Goal: Check status: Check status

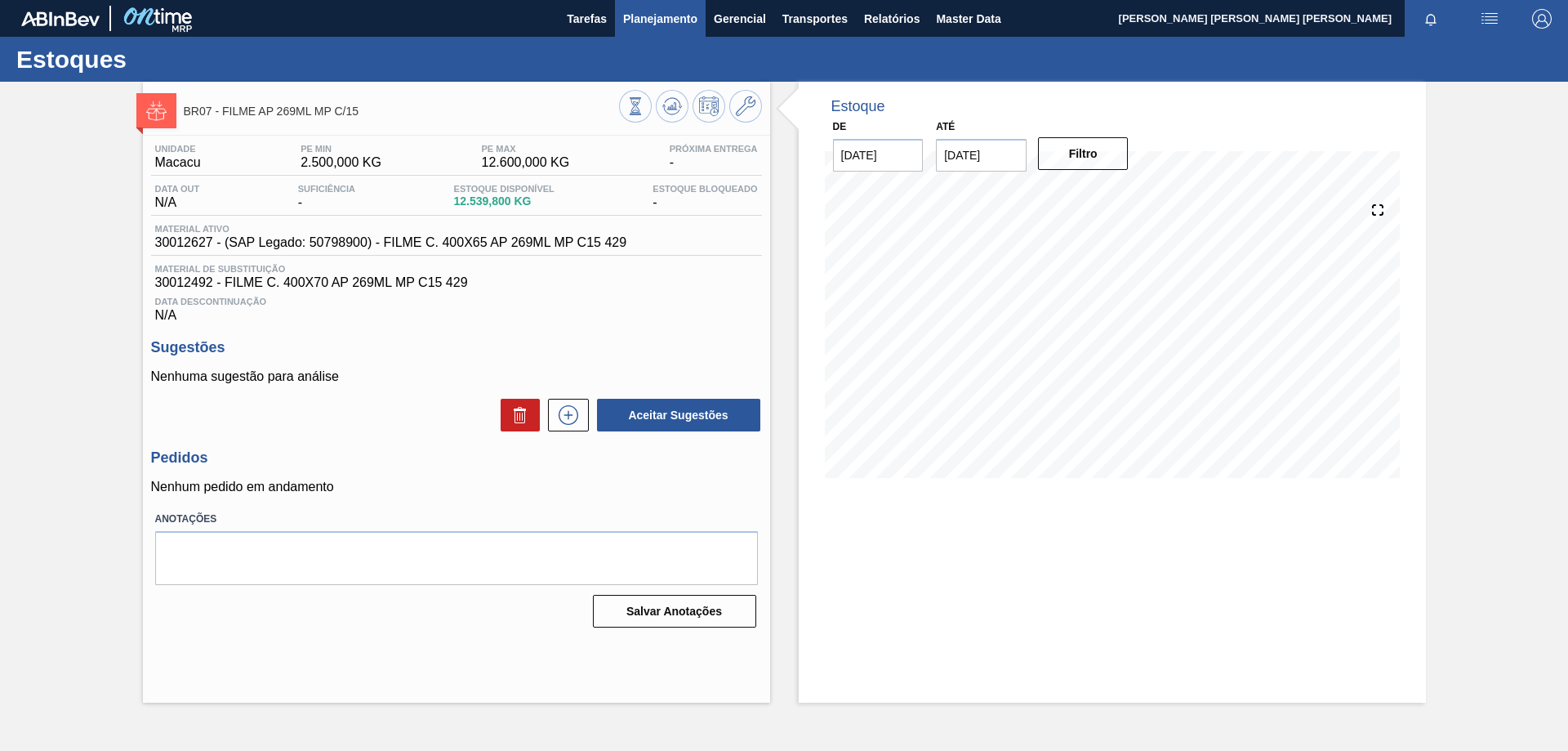
click at [659, 20] on span "Planejamento" at bounding box center [660, 19] width 74 height 20
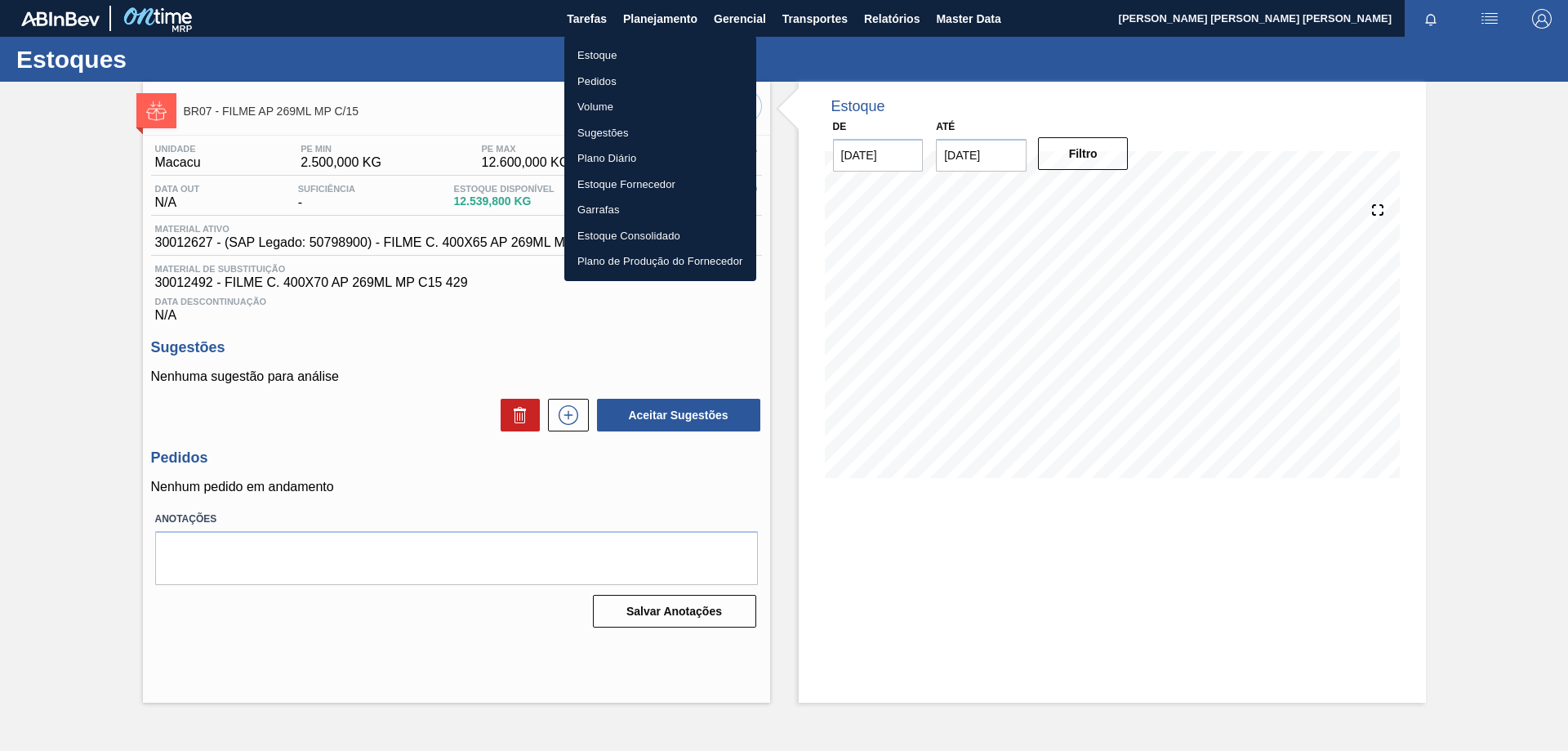
click at [625, 58] on li "Estoque" at bounding box center [660, 55] width 192 height 26
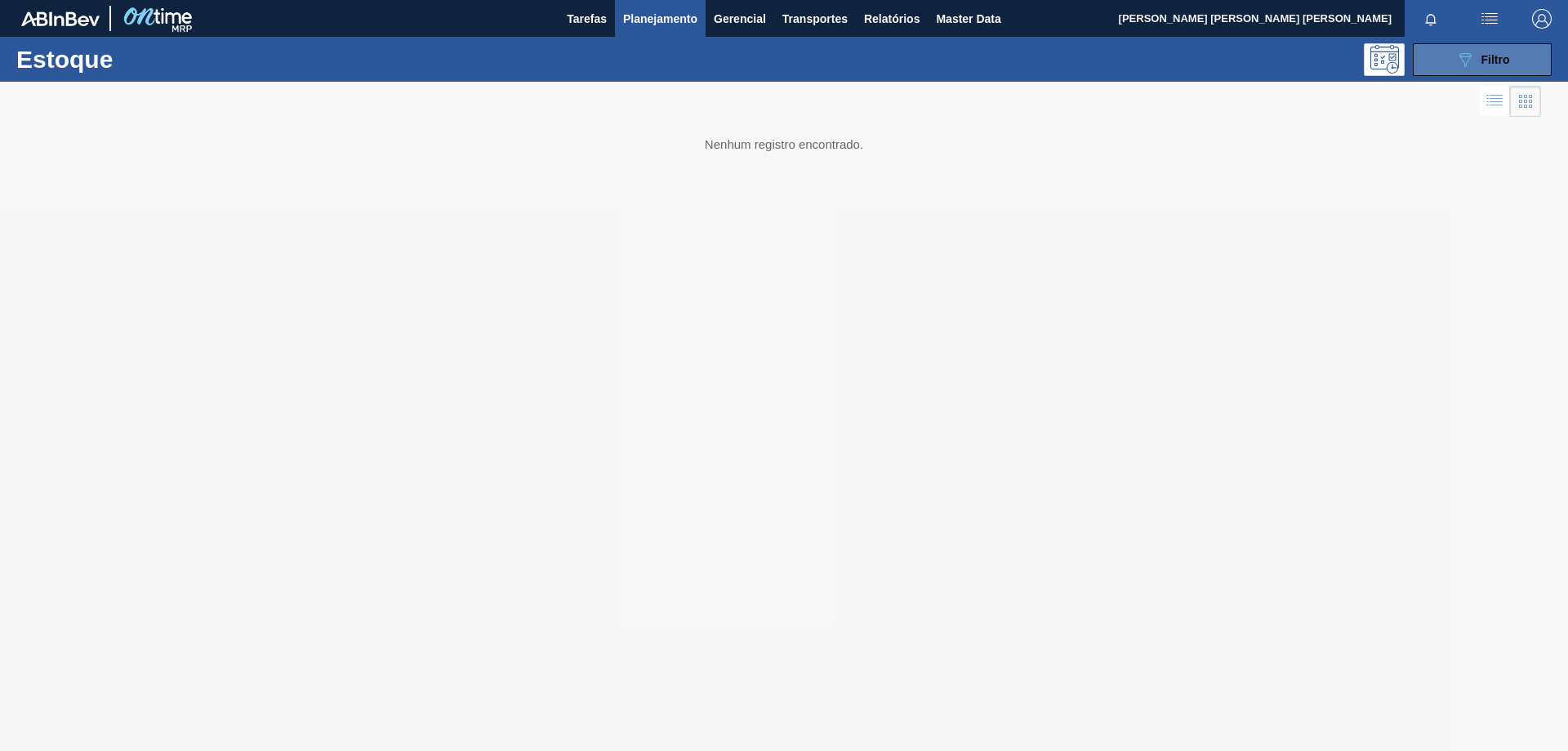
click at [1494, 59] on span "Filtro" at bounding box center [1496, 59] width 28 height 13
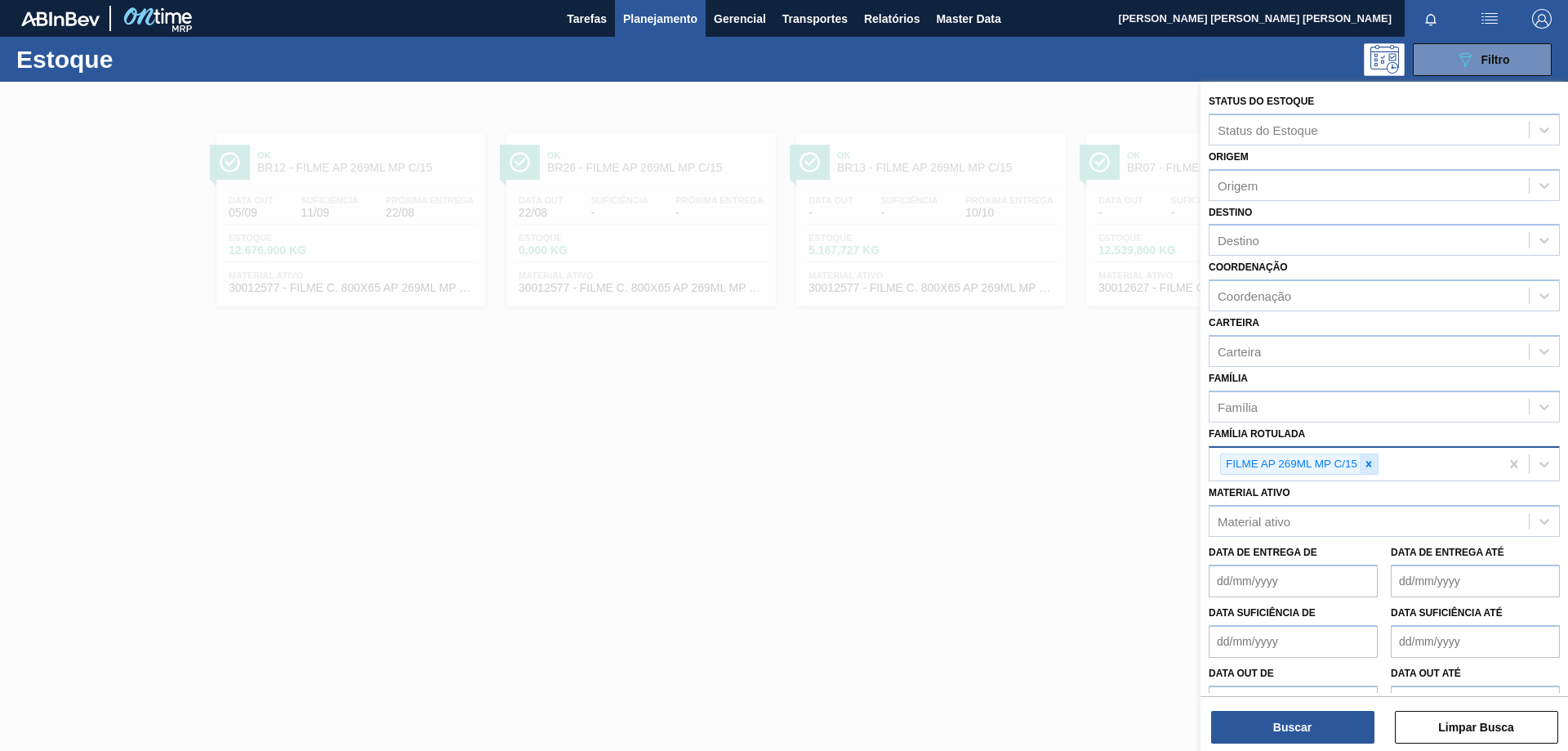
click at [1366, 460] on icon at bounding box center [1369, 464] width 12 height 12
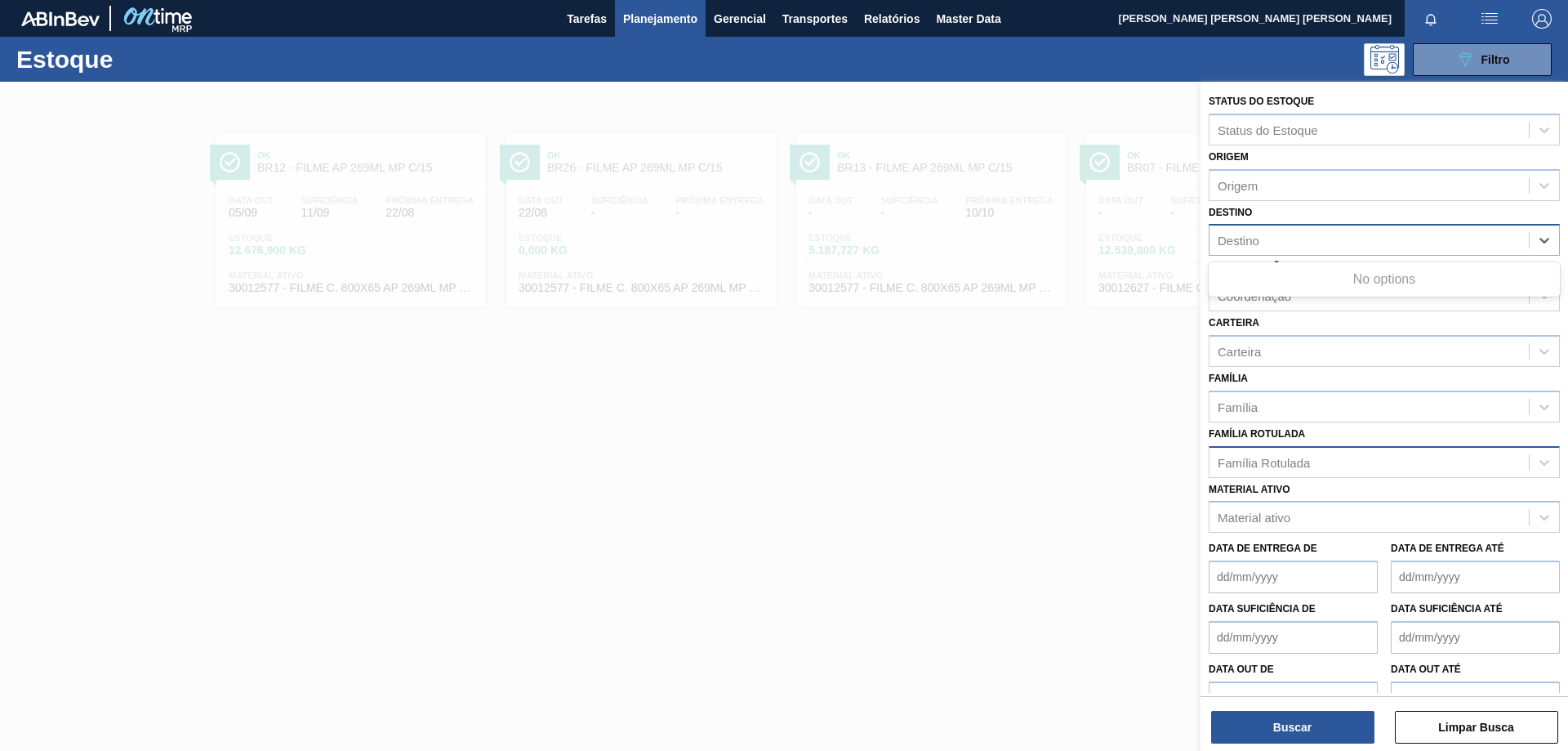
click at [1259, 234] on div "Destino" at bounding box center [1238, 241] width 42 height 14
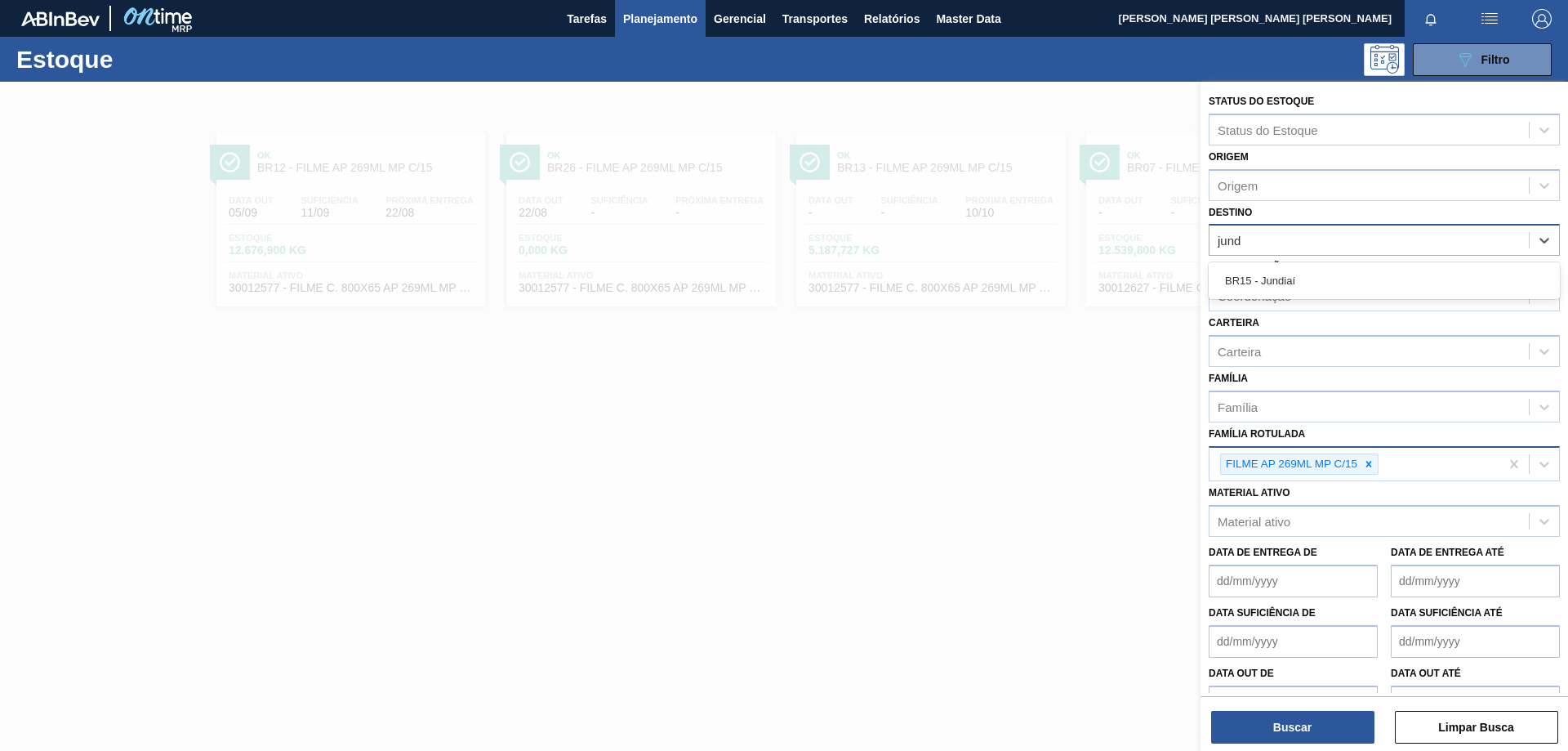
type input "jundi"
click at [1269, 278] on div "BR15 - Jundiaí" at bounding box center [1385, 280] width 351 height 30
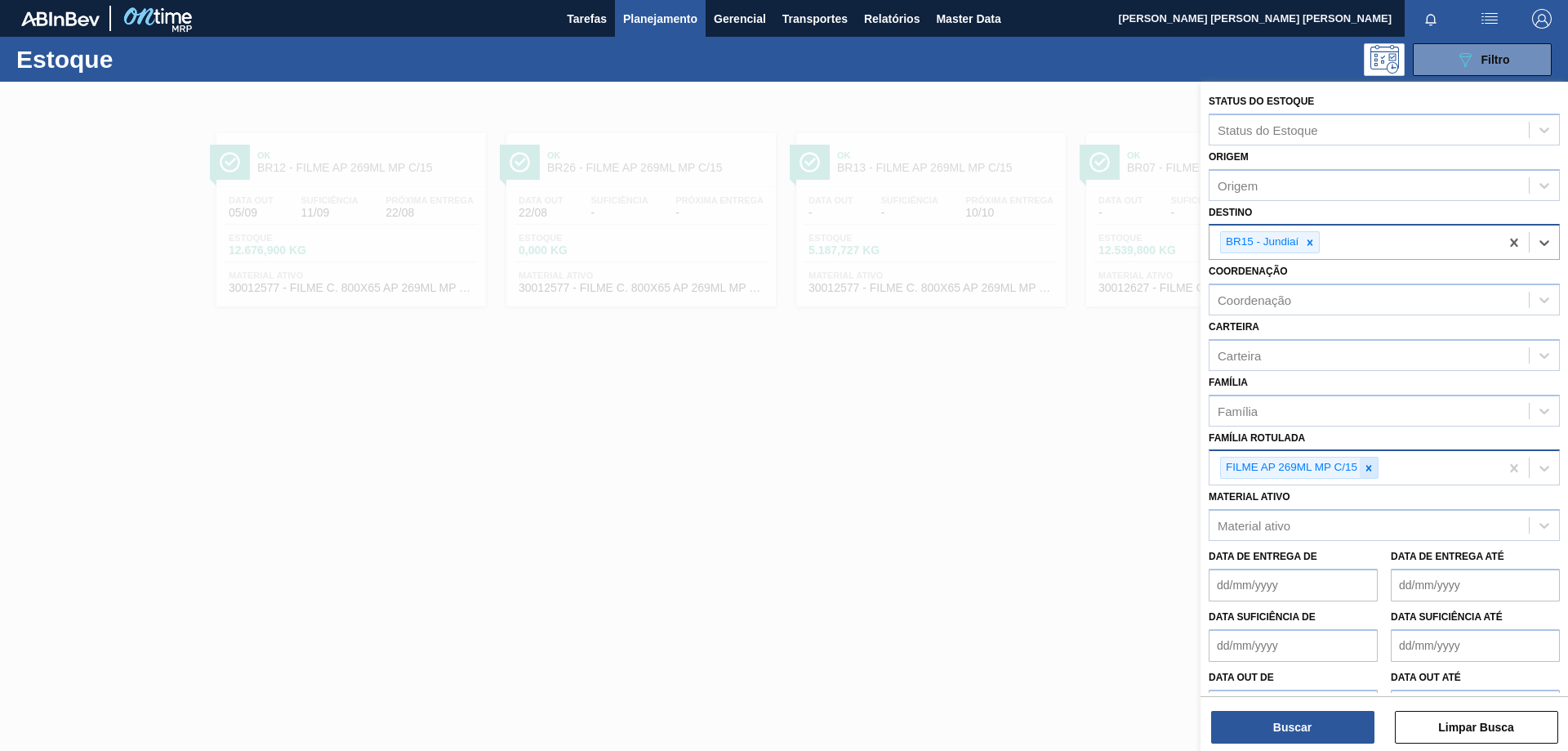
click at [1374, 464] on icon at bounding box center [1369, 468] width 12 height 12
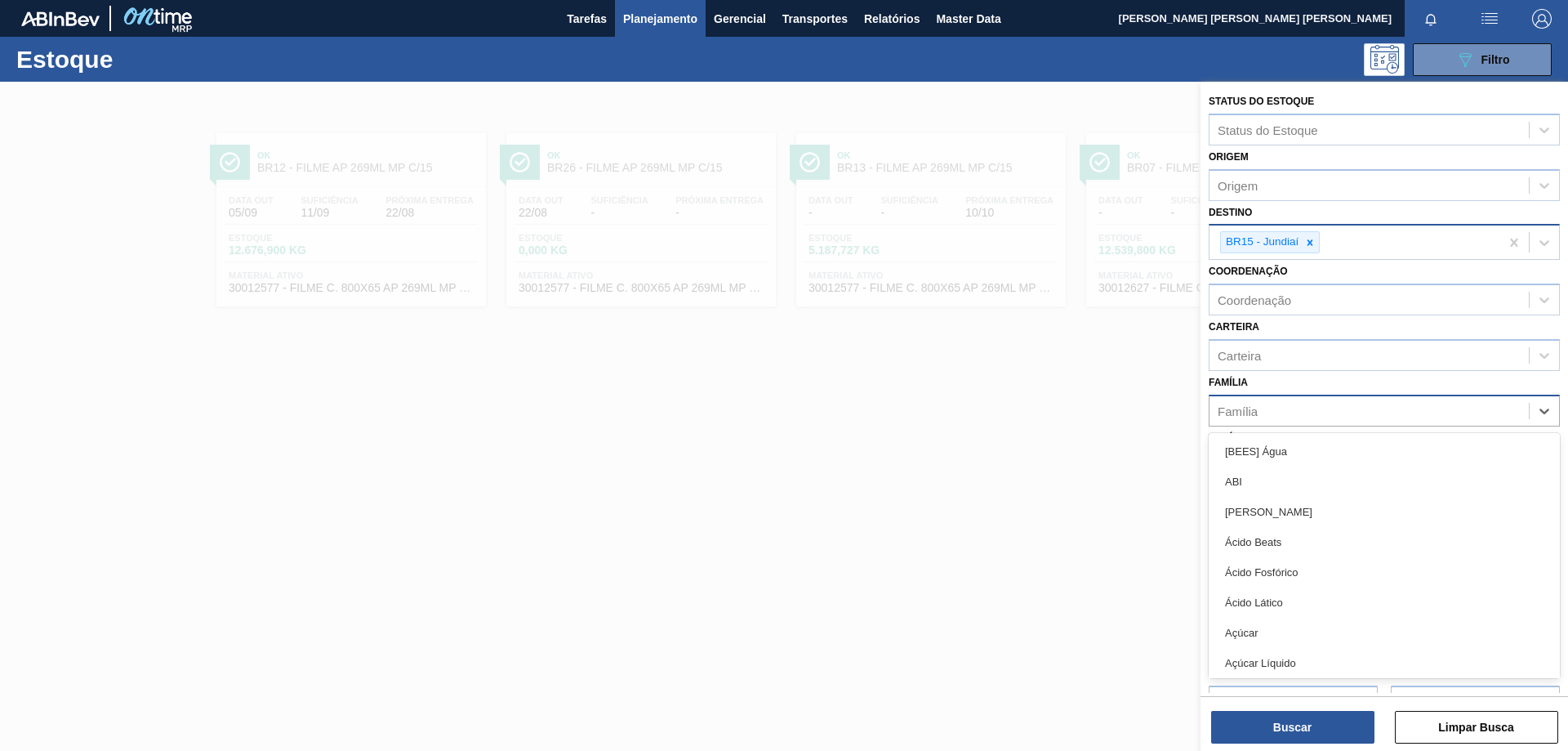
click at [1301, 405] on div "Família" at bounding box center [1369, 411] width 319 height 24
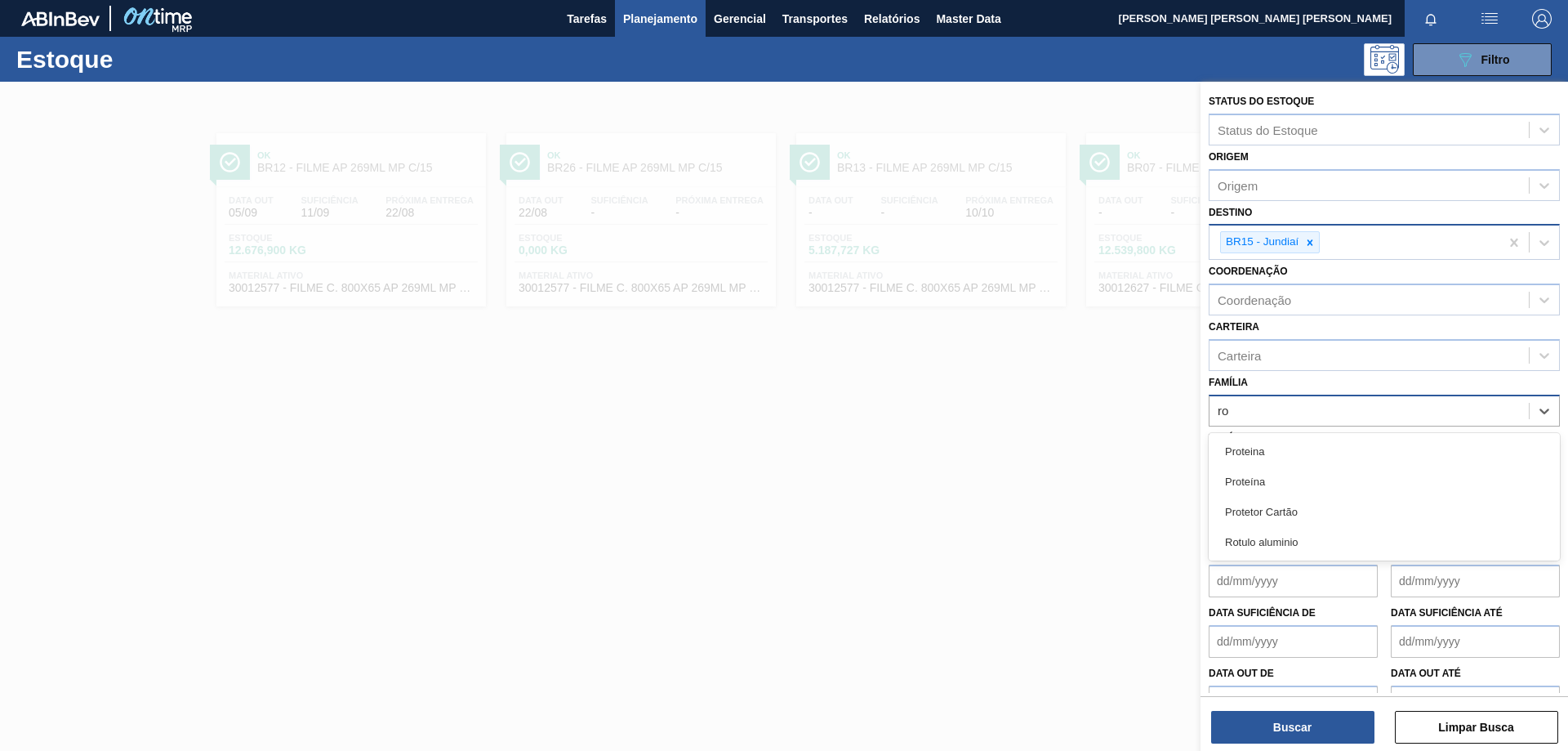
type input "r"
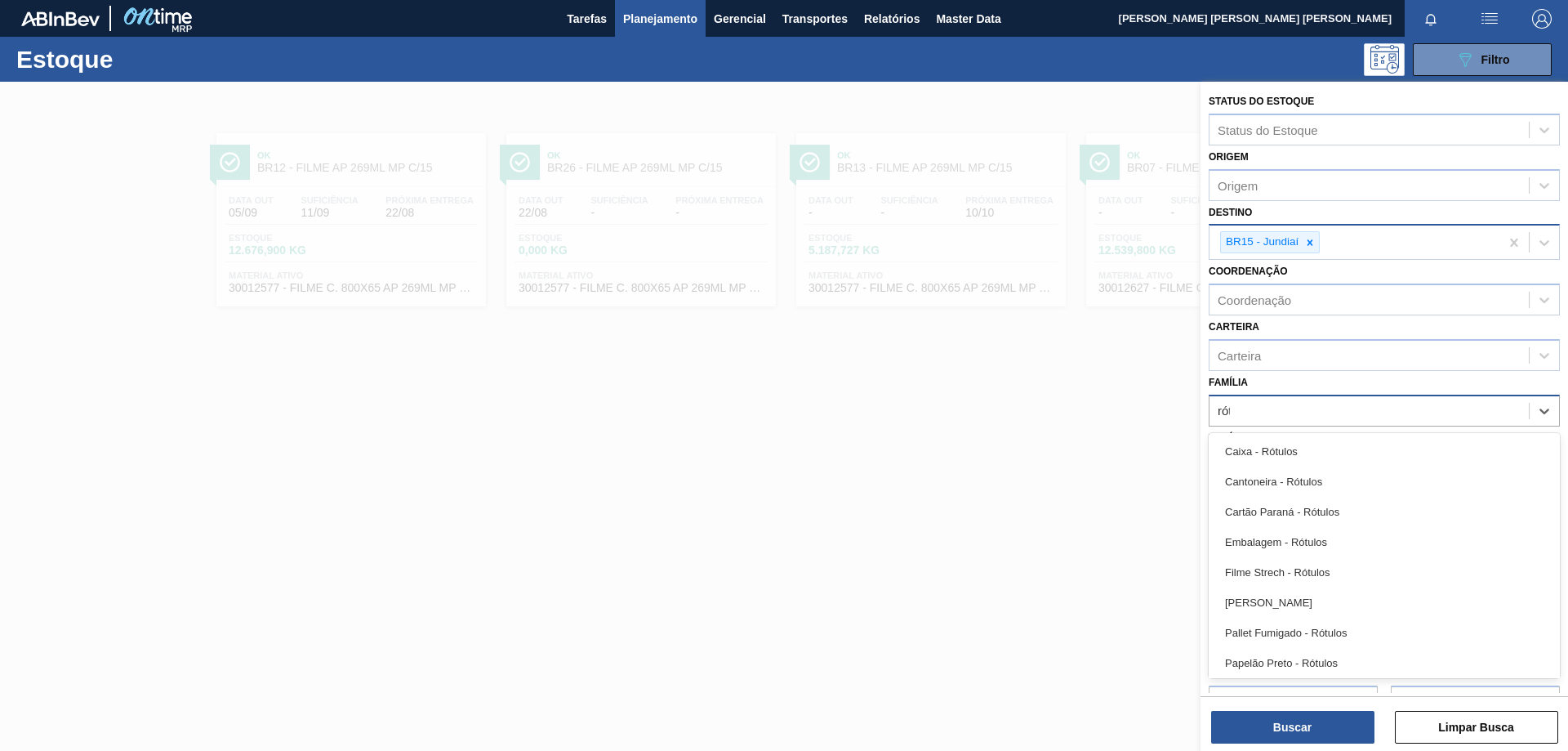
type input "rótu"
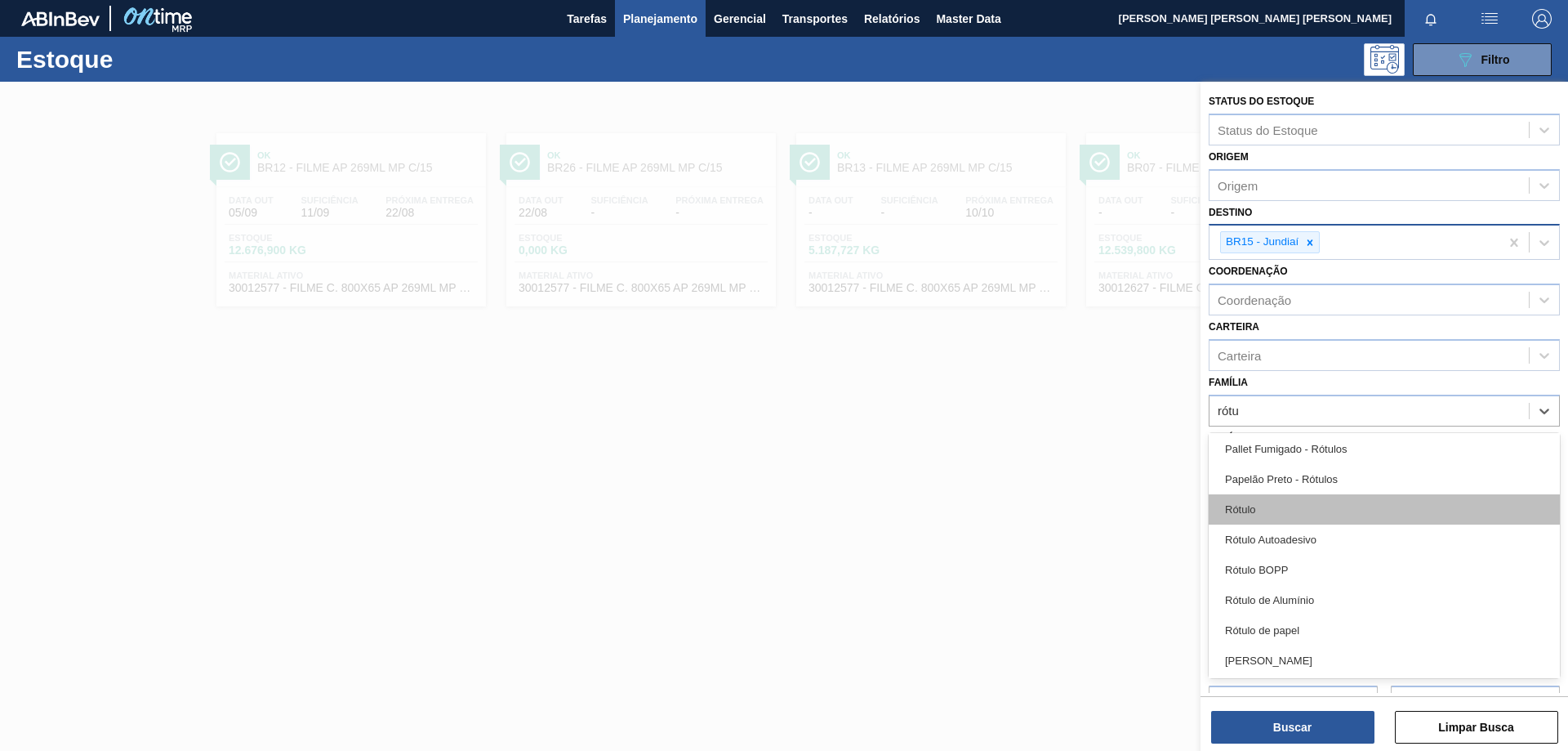
scroll to position [245, 0]
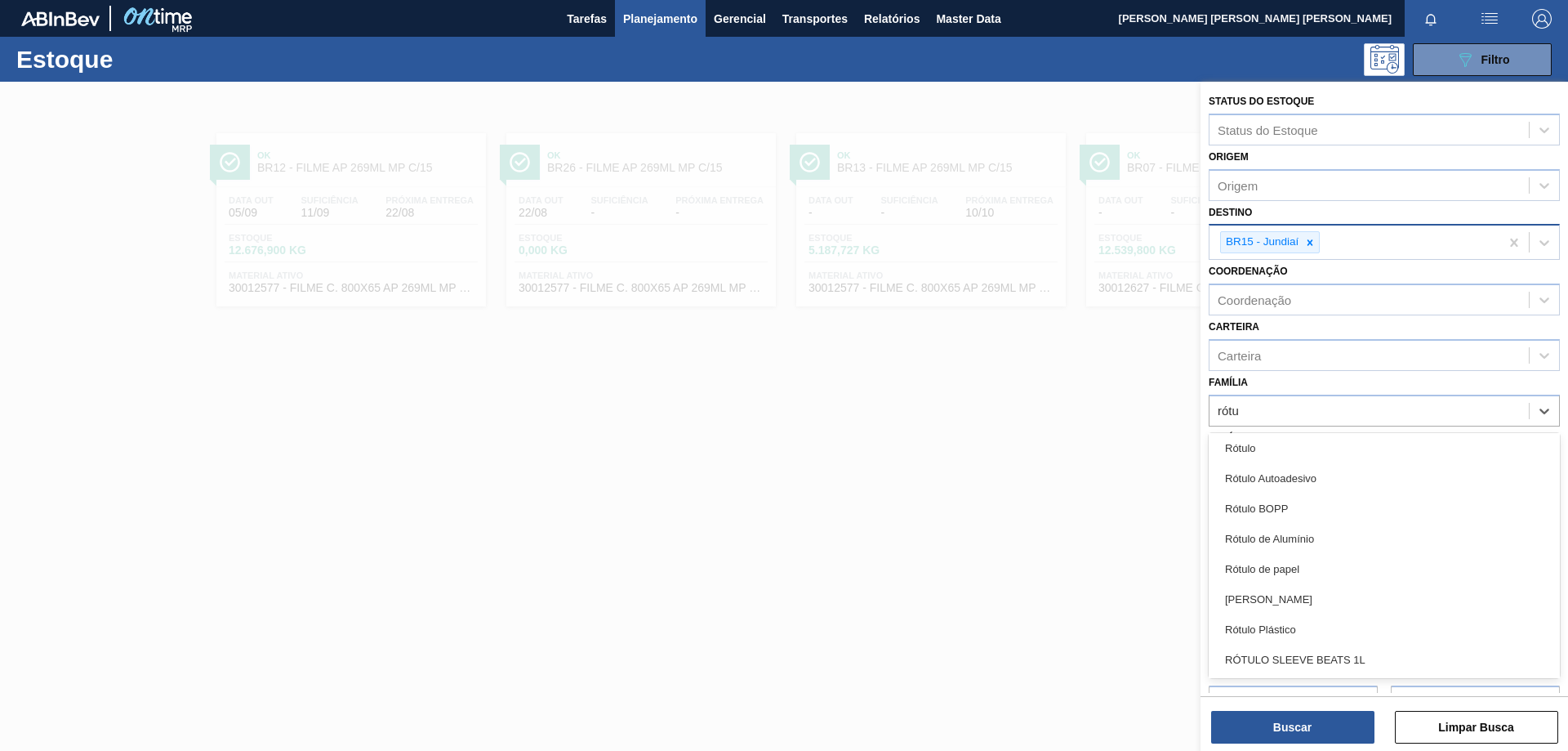
click at [1321, 626] on div "Rótulo Plástico" at bounding box center [1385, 630] width 351 height 30
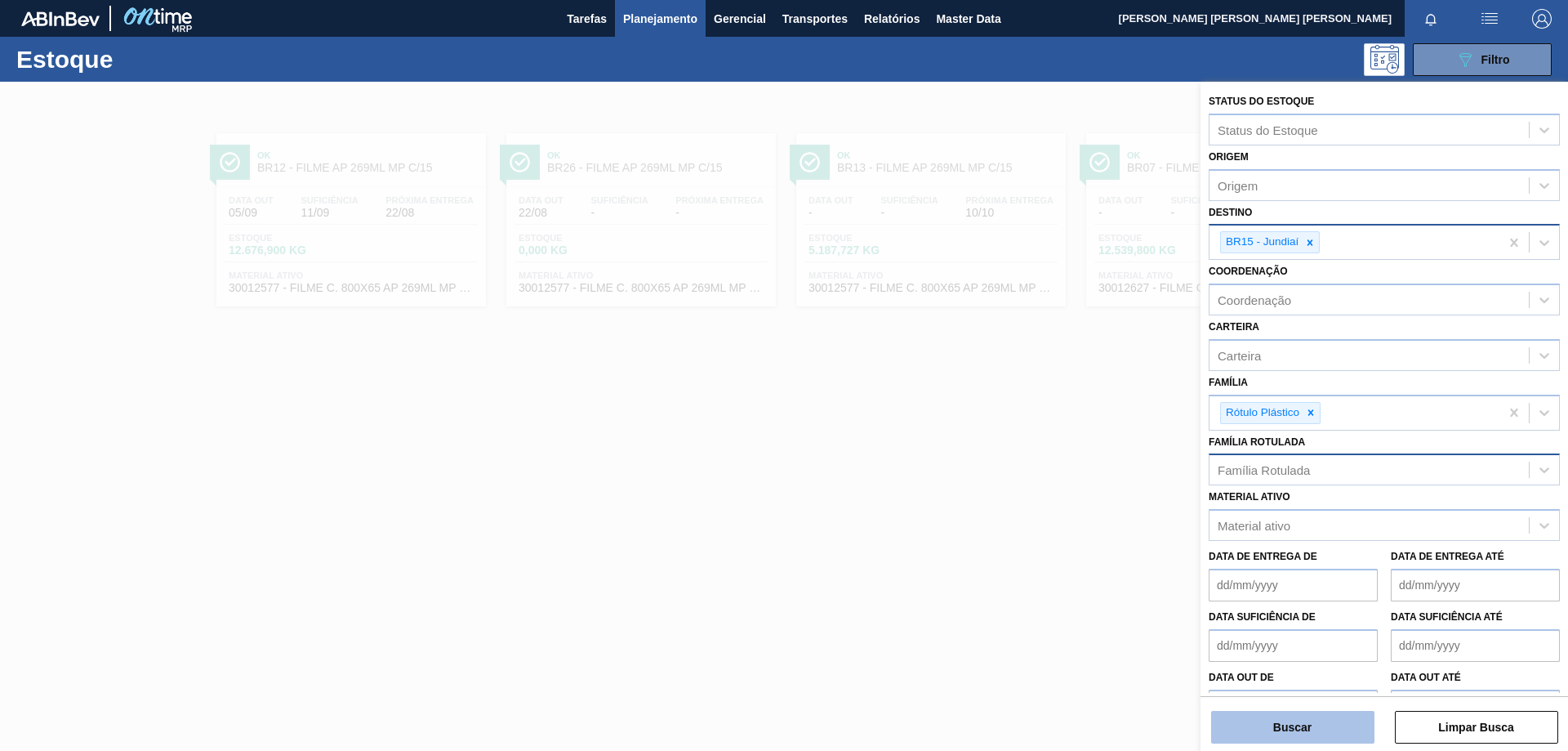
click at [1304, 736] on button "Buscar" at bounding box center [1293, 727] width 163 height 33
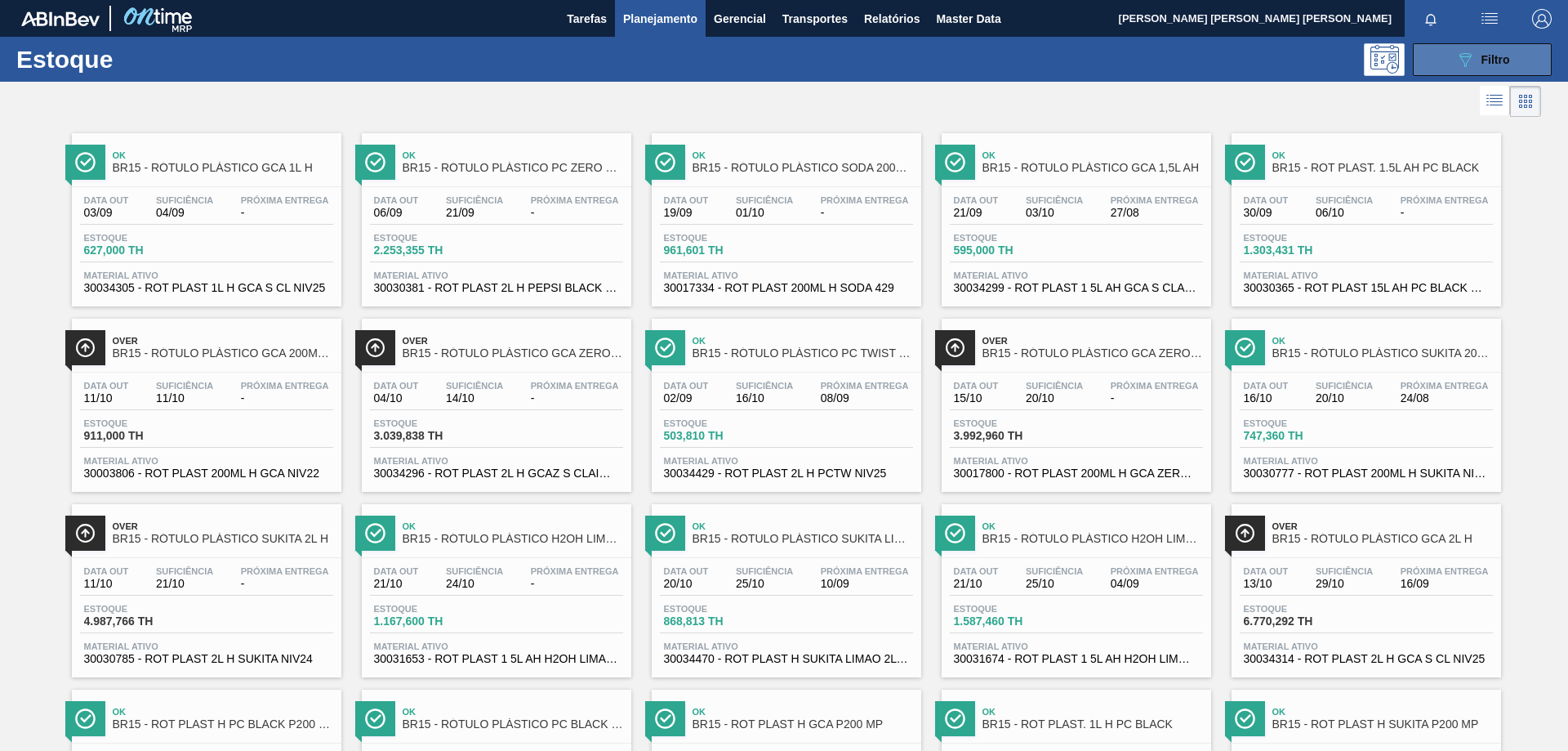
click at [1477, 56] on div "089F7B8B-B2A5-4AFE-B5C0-19BA573D28AC Filtro" at bounding box center [1483, 59] width 55 height 20
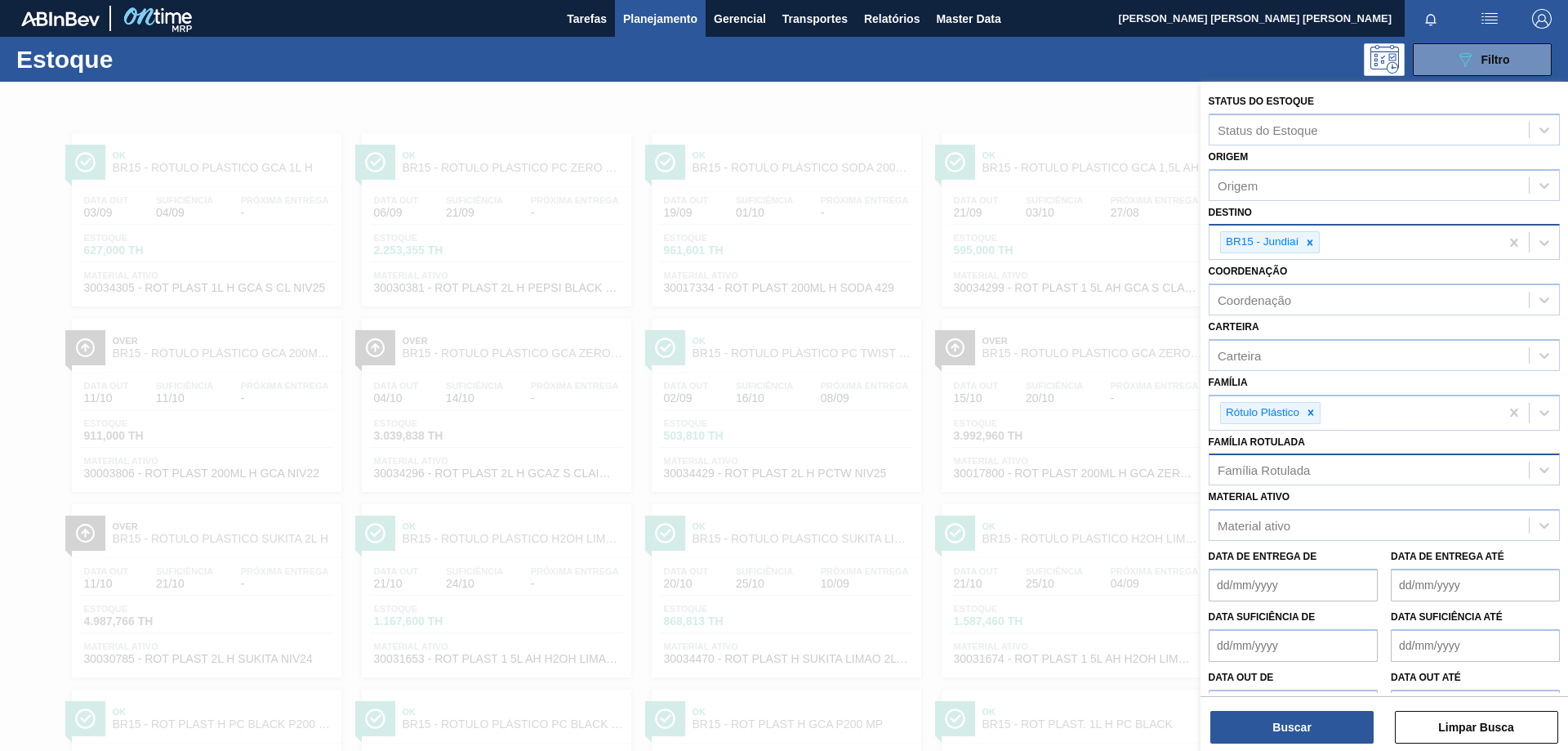
click at [1282, 458] on div "Família Rotulada" at bounding box center [1369, 470] width 319 height 24
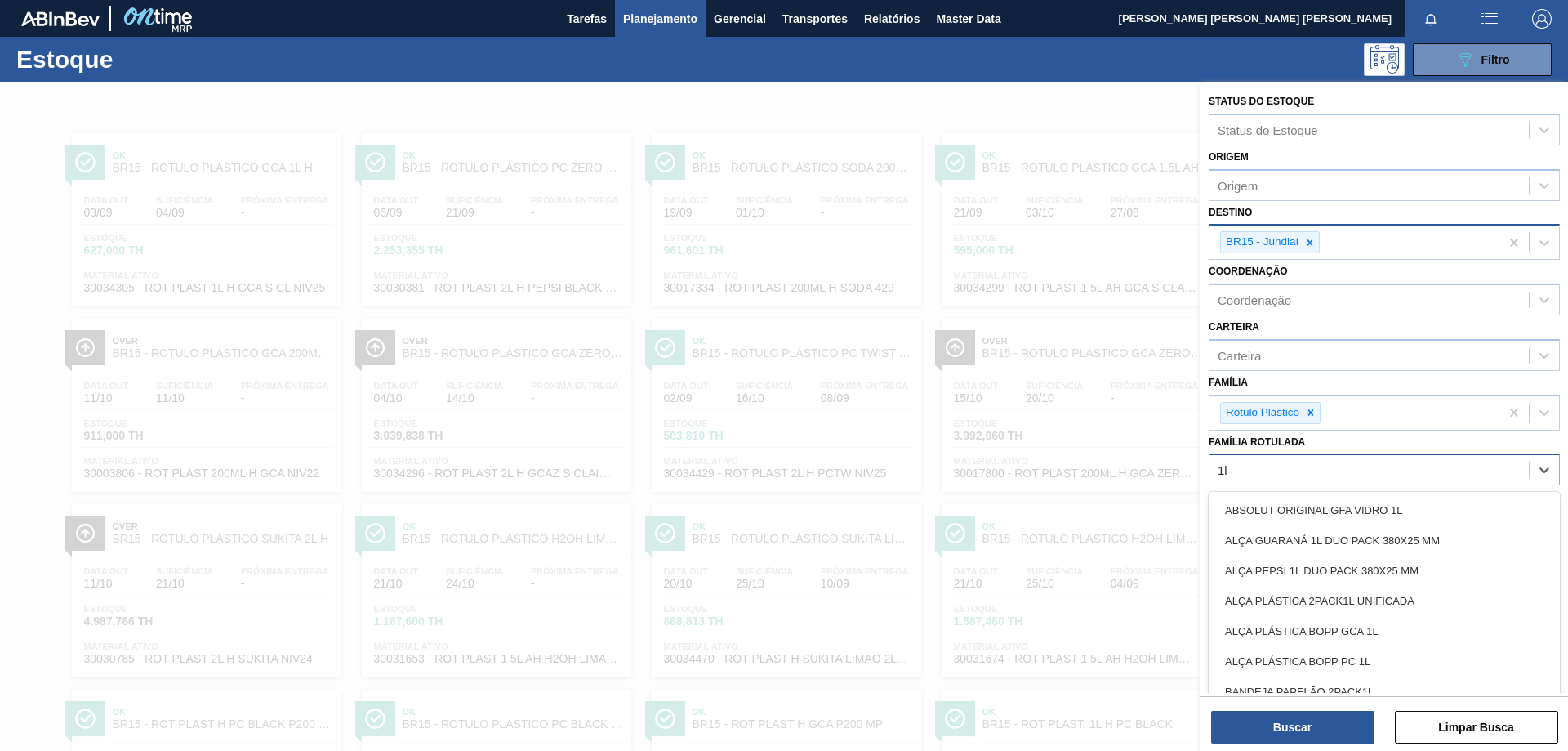
type Rotulada "1"
type Rotulada "c"
type Rotulada "gca"
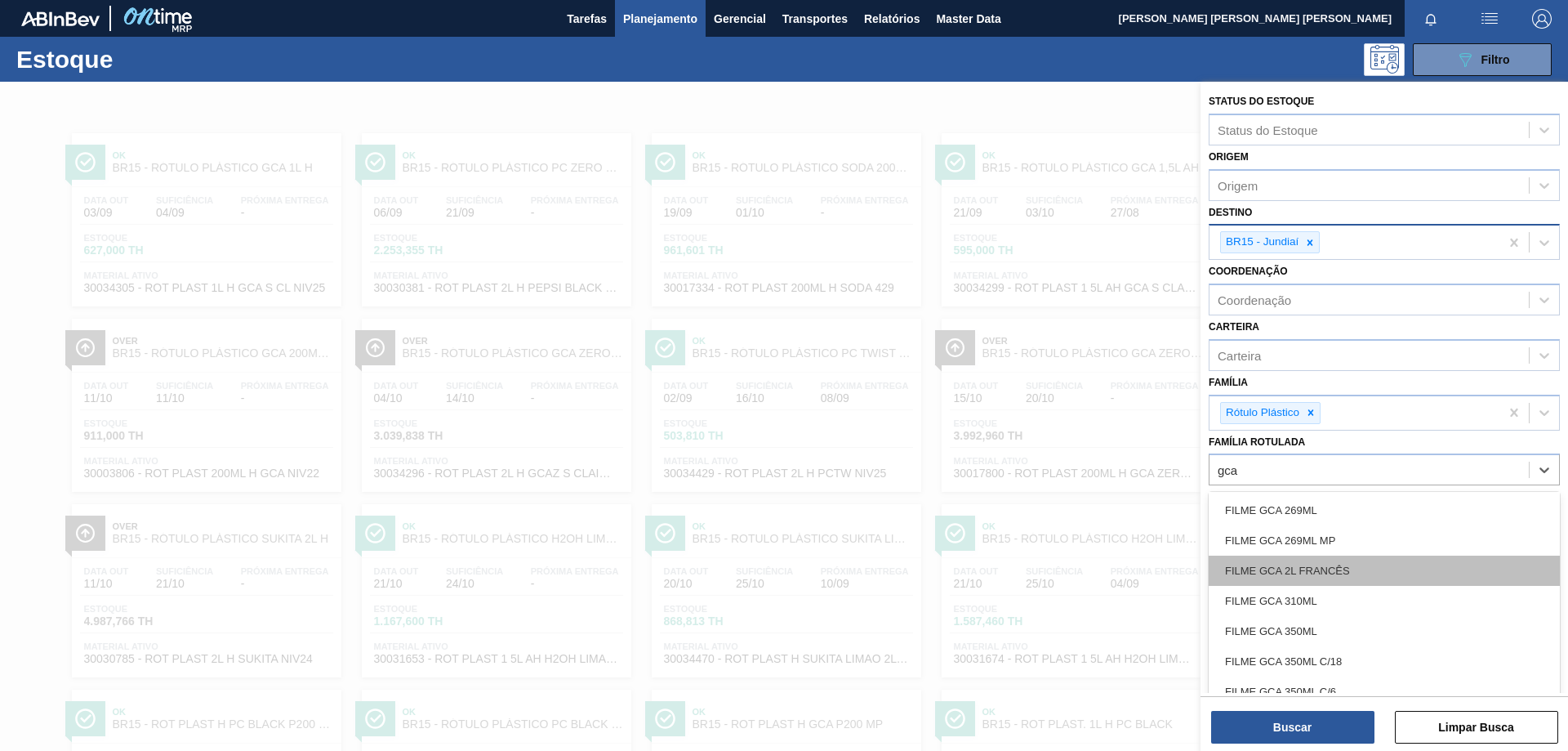
scroll to position [735, 0]
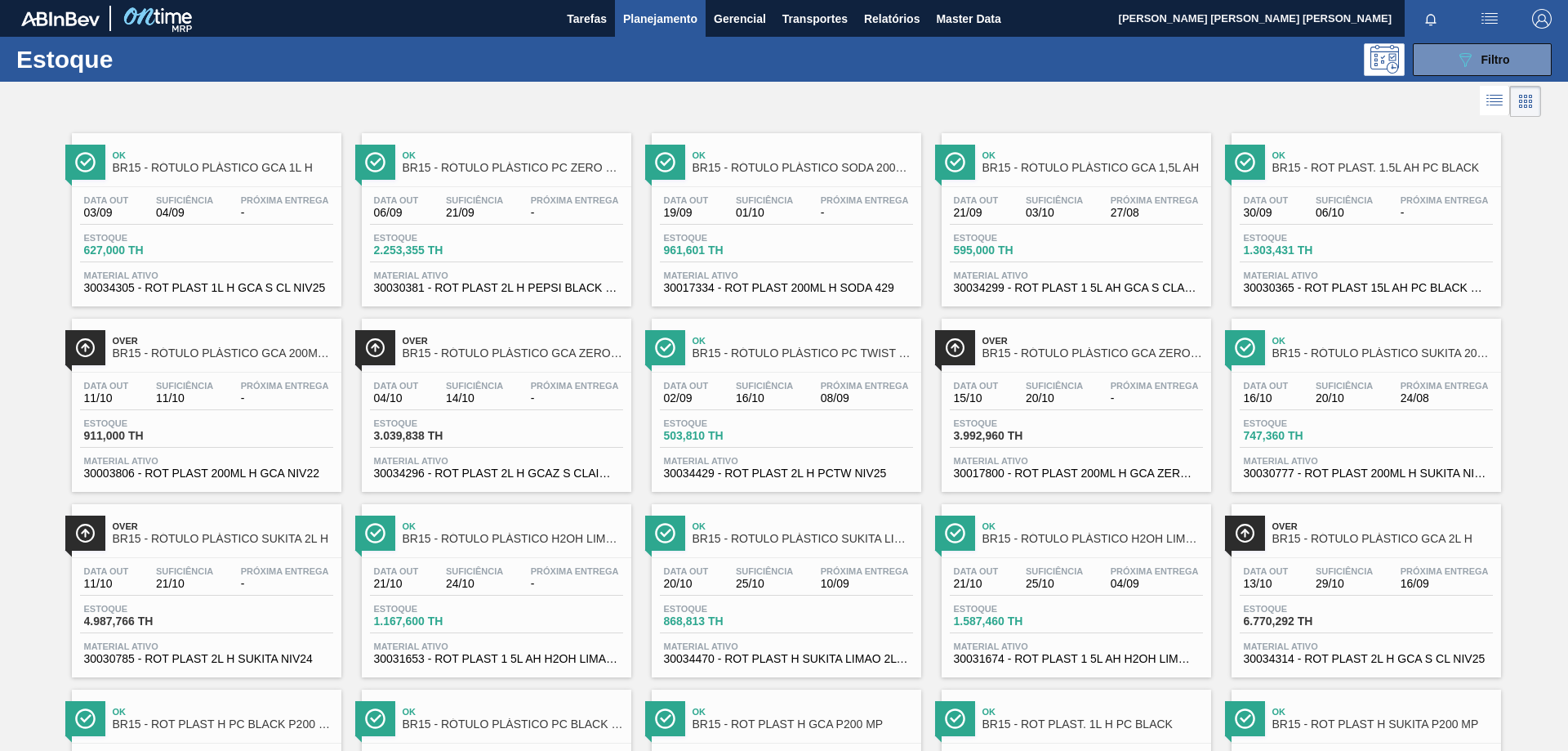
click at [1482, 106] on li at bounding box center [1495, 100] width 30 height 29
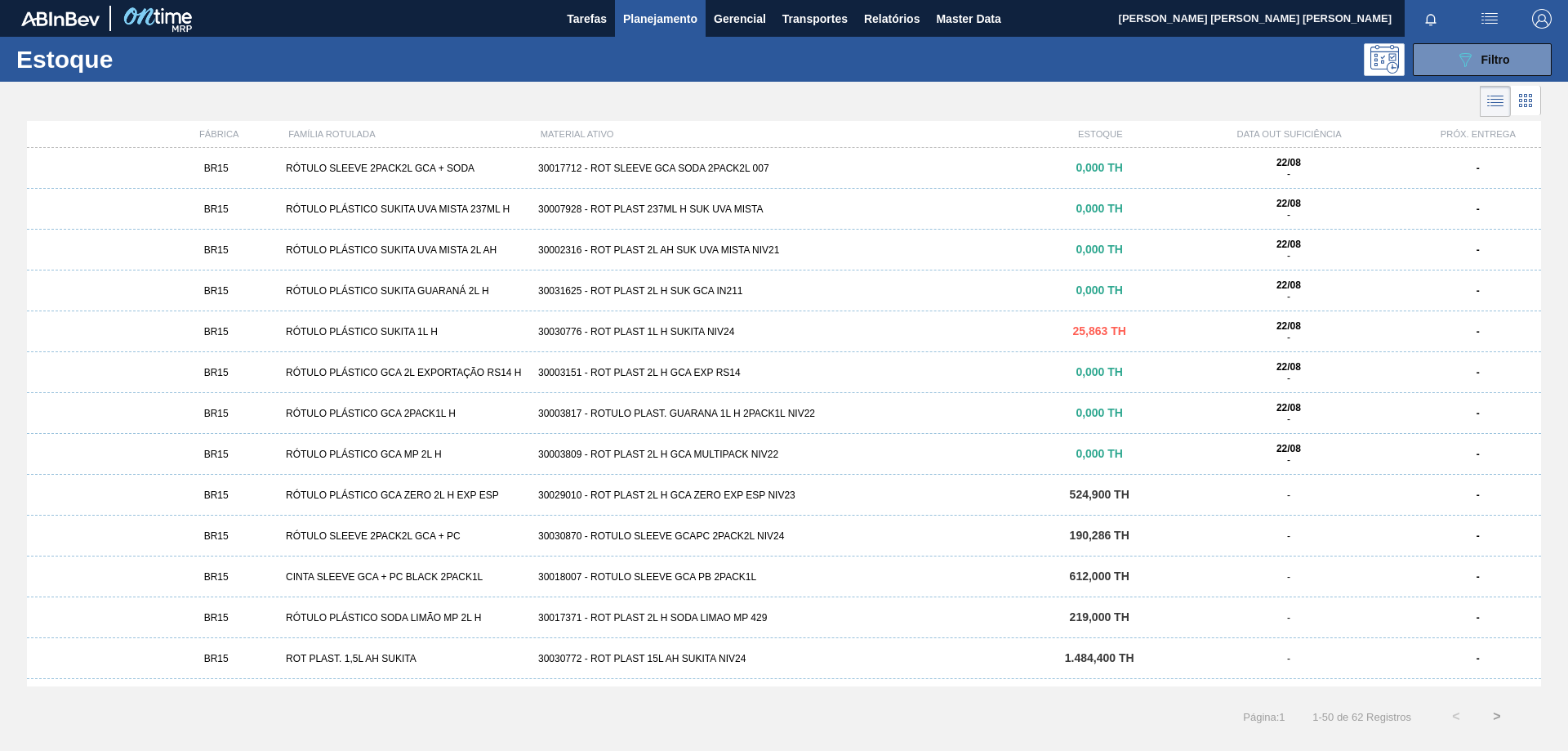
scroll to position [1504, 0]
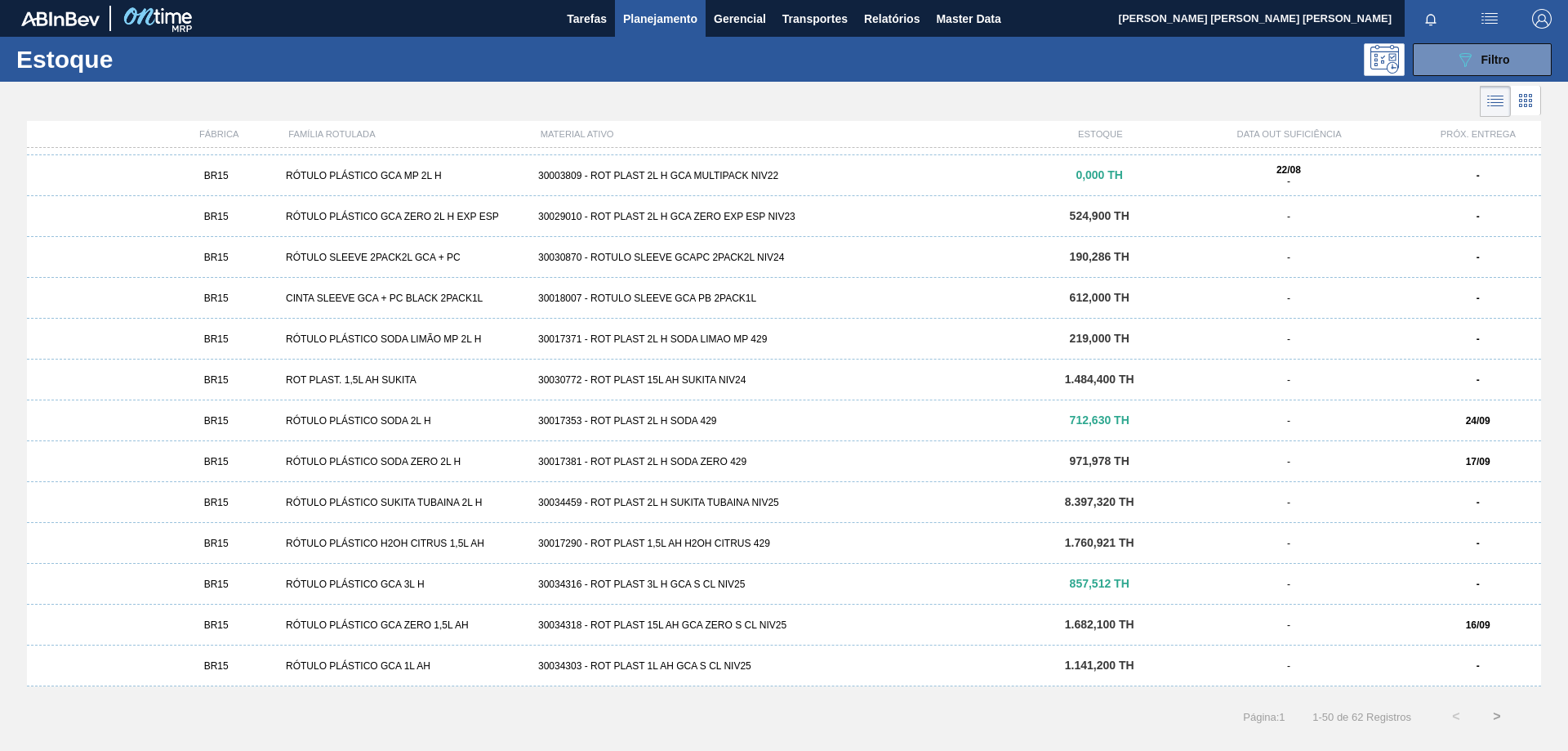
click at [403, 661] on div "RÓTULO PLÁSTICO GCA 1L AH" at bounding box center [405, 666] width 253 height 12
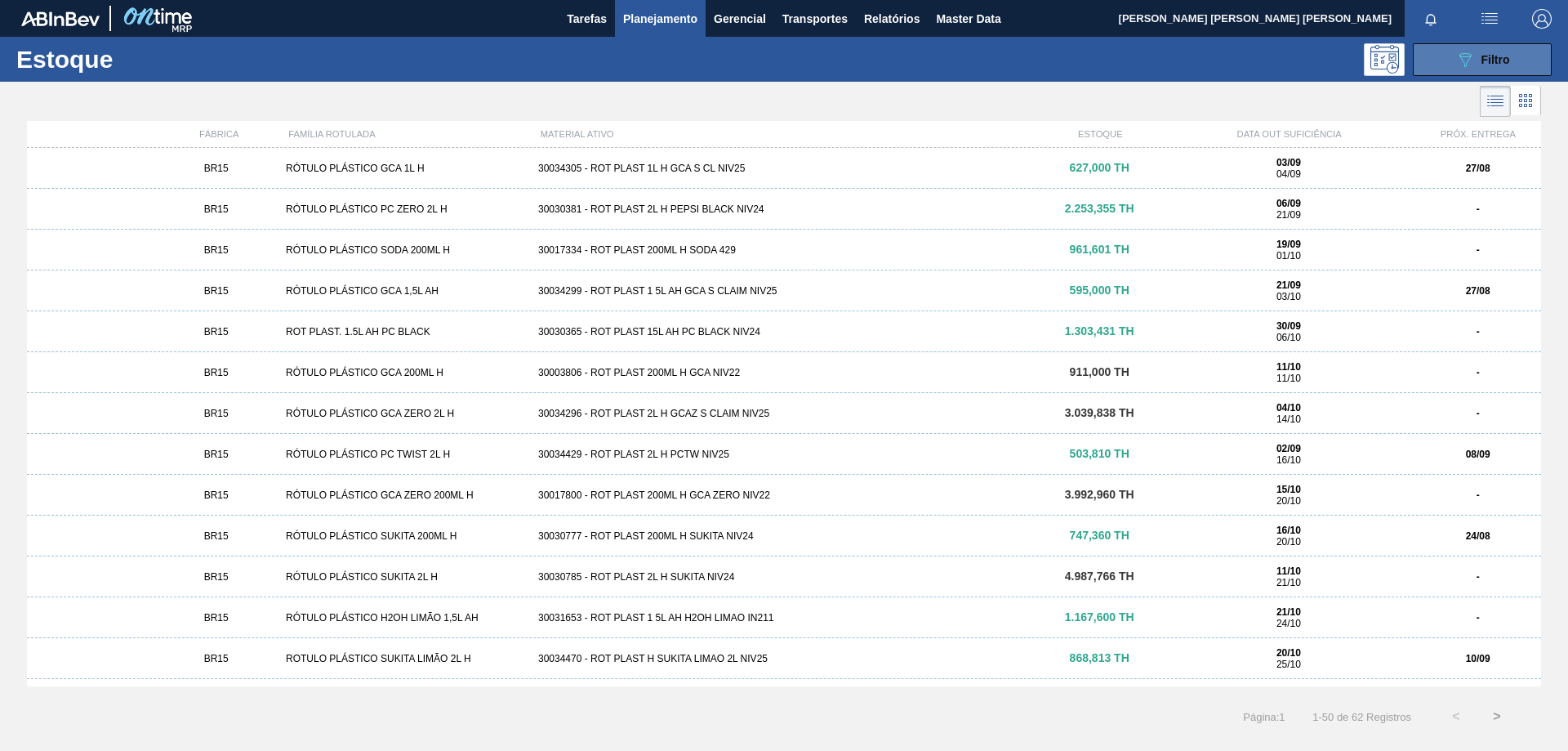
click at [1485, 59] on span "Filtro" at bounding box center [1496, 59] width 28 height 13
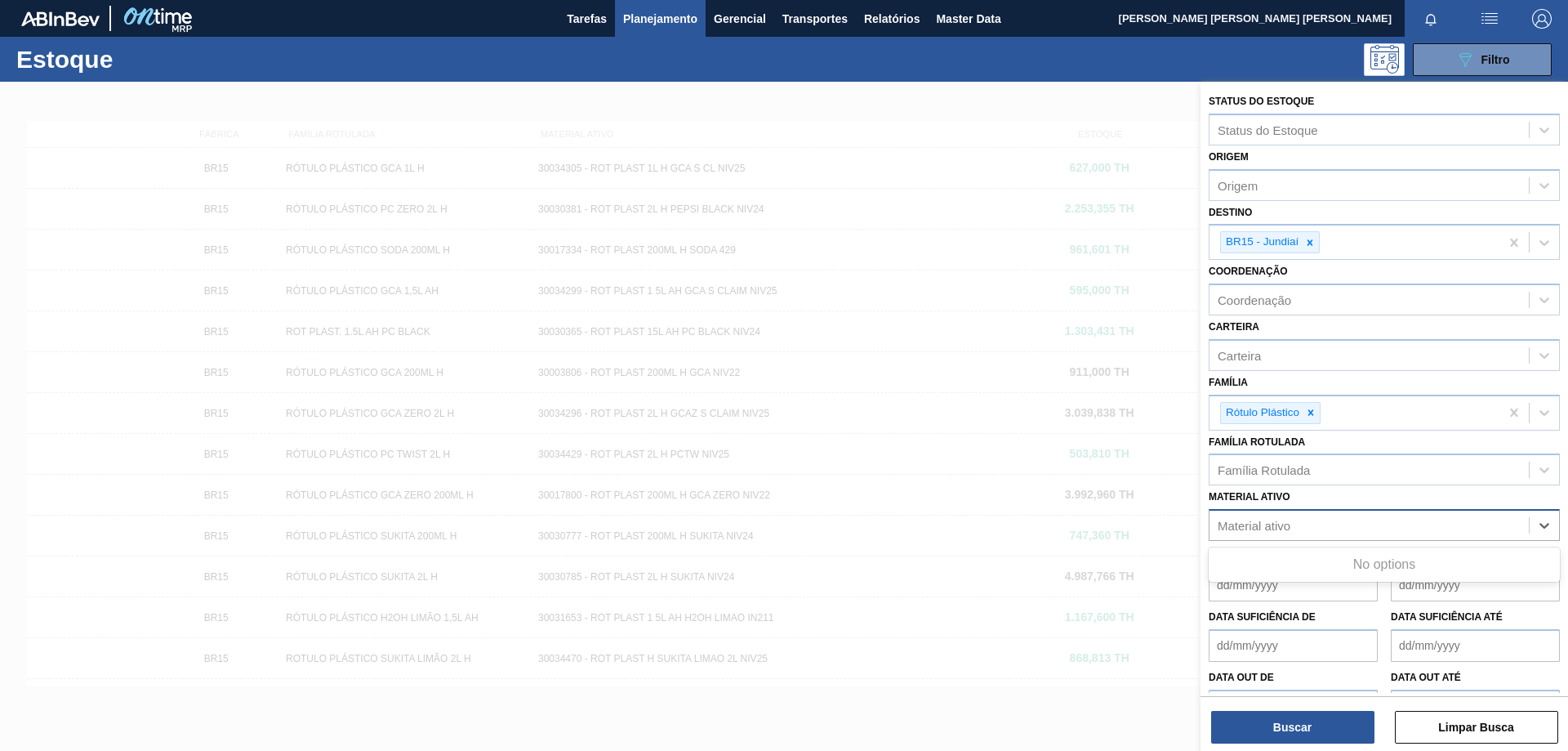
click at [1290, 529] on div "Material ativo" at bounding box center [1254, 526] width 73 height 14
paste ativo "30034305"
type ativo "30034305"
click at [1309, 527] on div "30034305" at bounding box center [1369, 526] width 319 height 24
click at [1309, 526] on div "Material ativo" at bounding box center [1369, 526] width 319 height 24
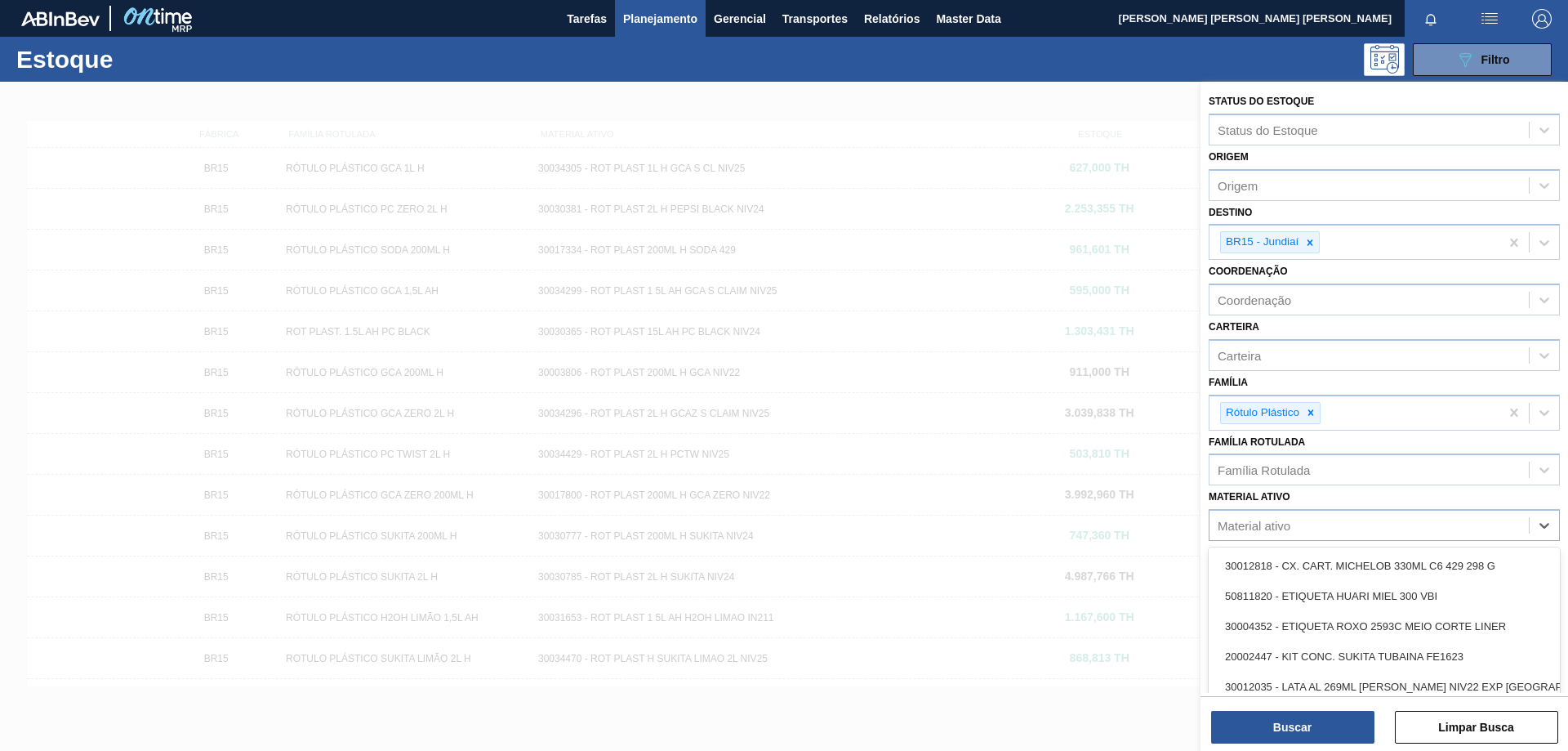
click at [938, 133] on div at bounding box center [784, 457] width 1568 height 751
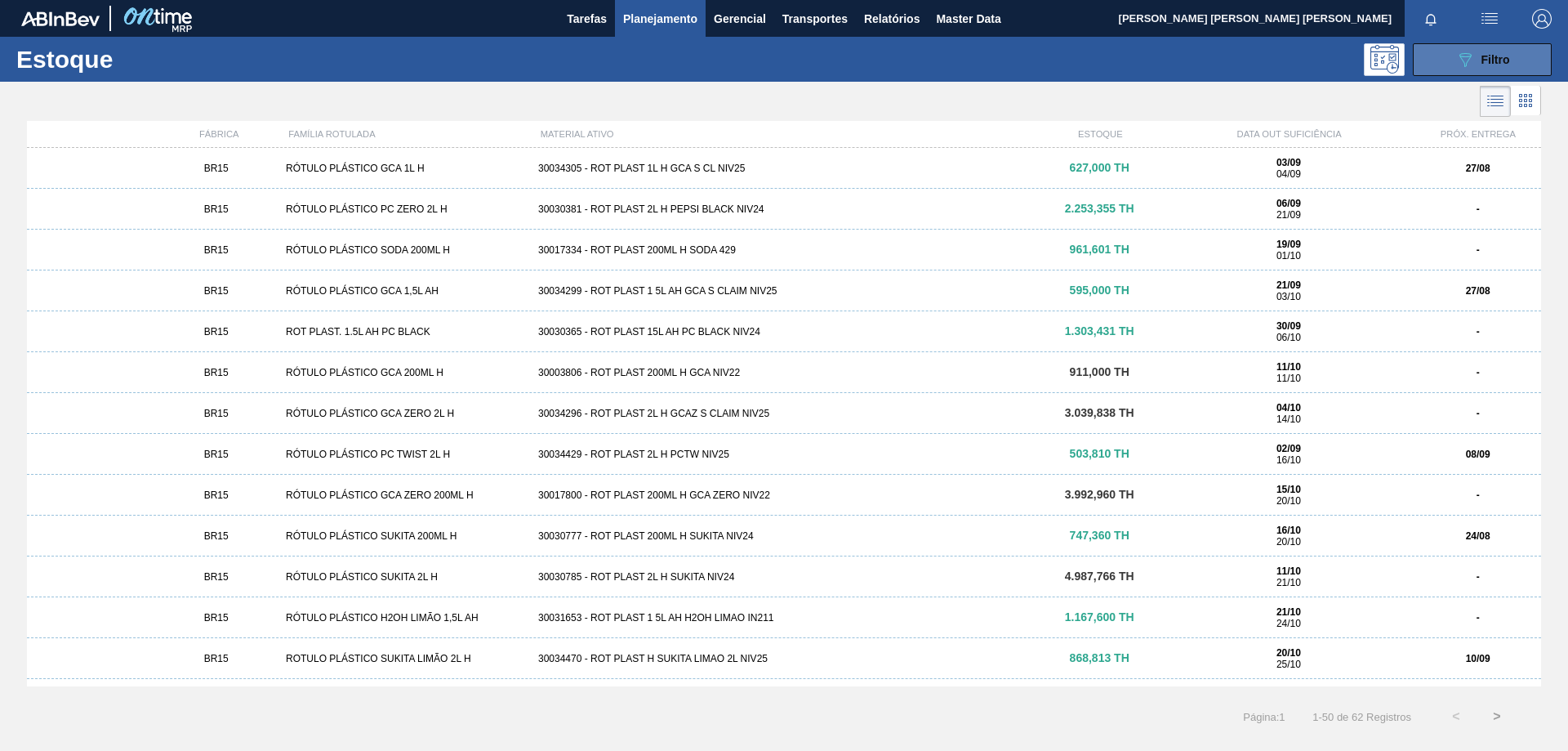
click at [1447, 54] on button "089F7B8B-B2A5-4AFE-B5C0-19BA573D28AC Filtro" at bounding box center [1482, 59] width 139 height 33
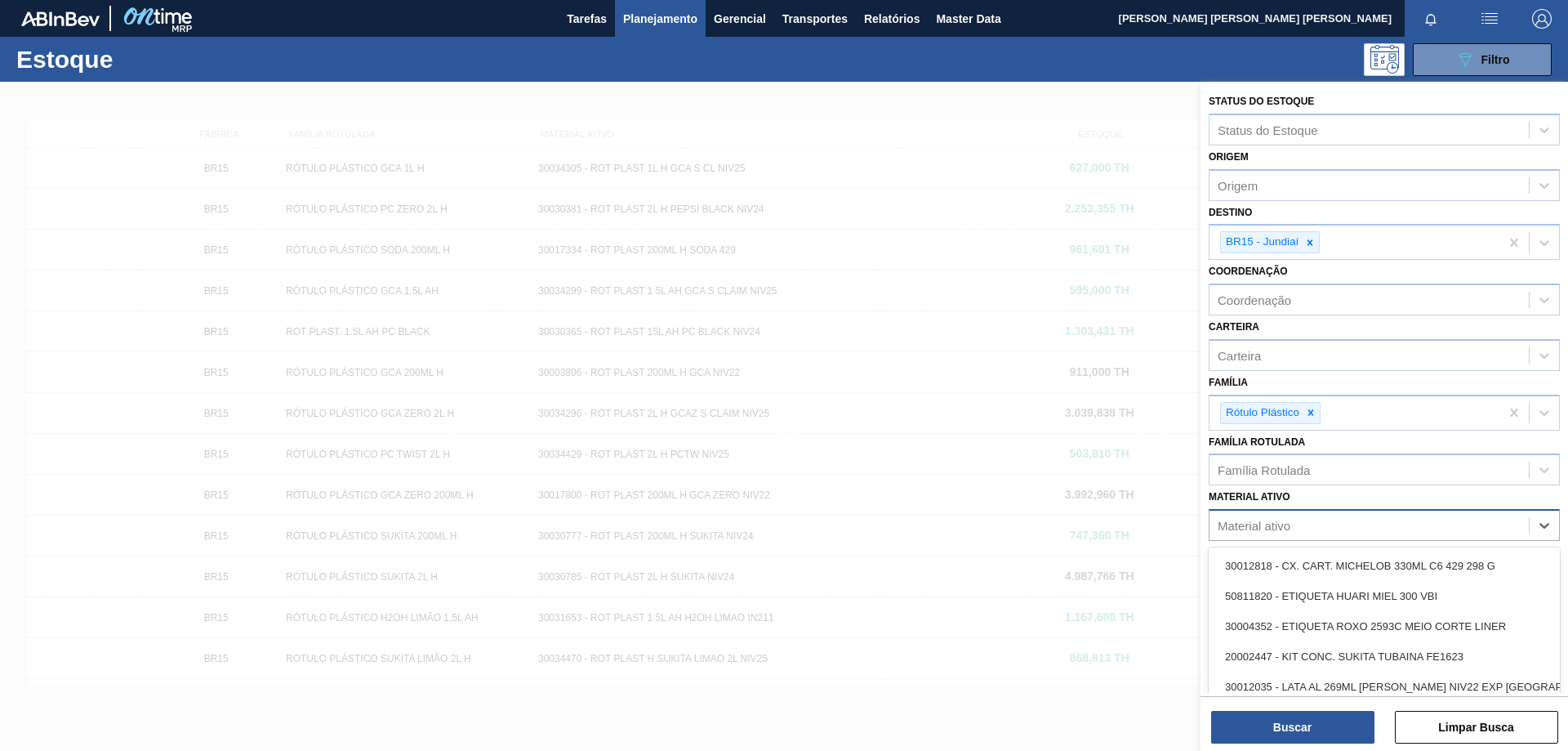
click at [1289, 524] on div "Material ativo" at bounding box center [1254, 526] width 73 height 14
paste ativo "30034305"
type ativo "30034305"
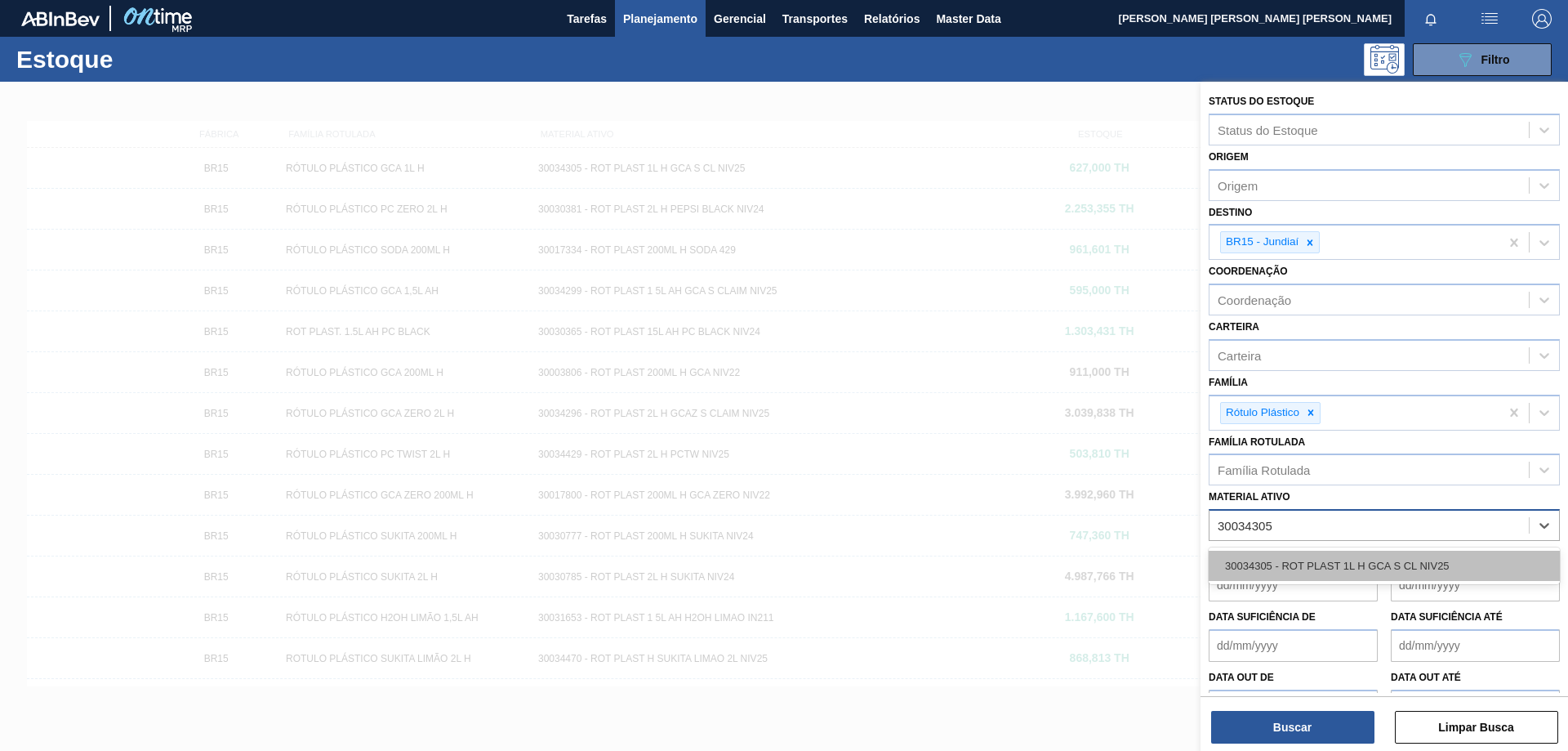
click at [1316, 567] on div "30034305 - ROT PLAST 1L H GCA S CL NIV25" at bounding box center [1385, 566] width 351 height 30
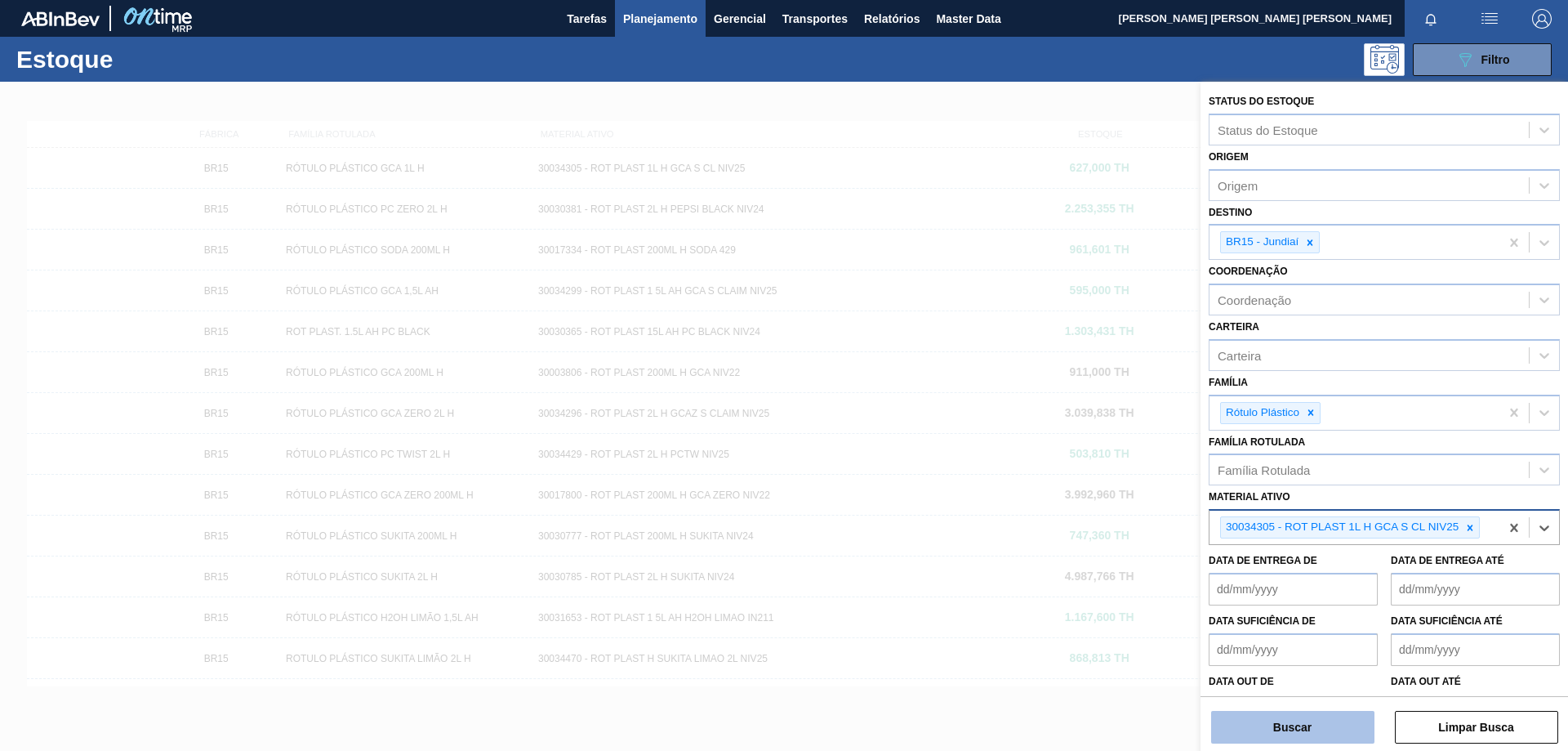
click at [1303, 734] on button "Buscar" at bounding box center [1293, 727] width 163 height 33
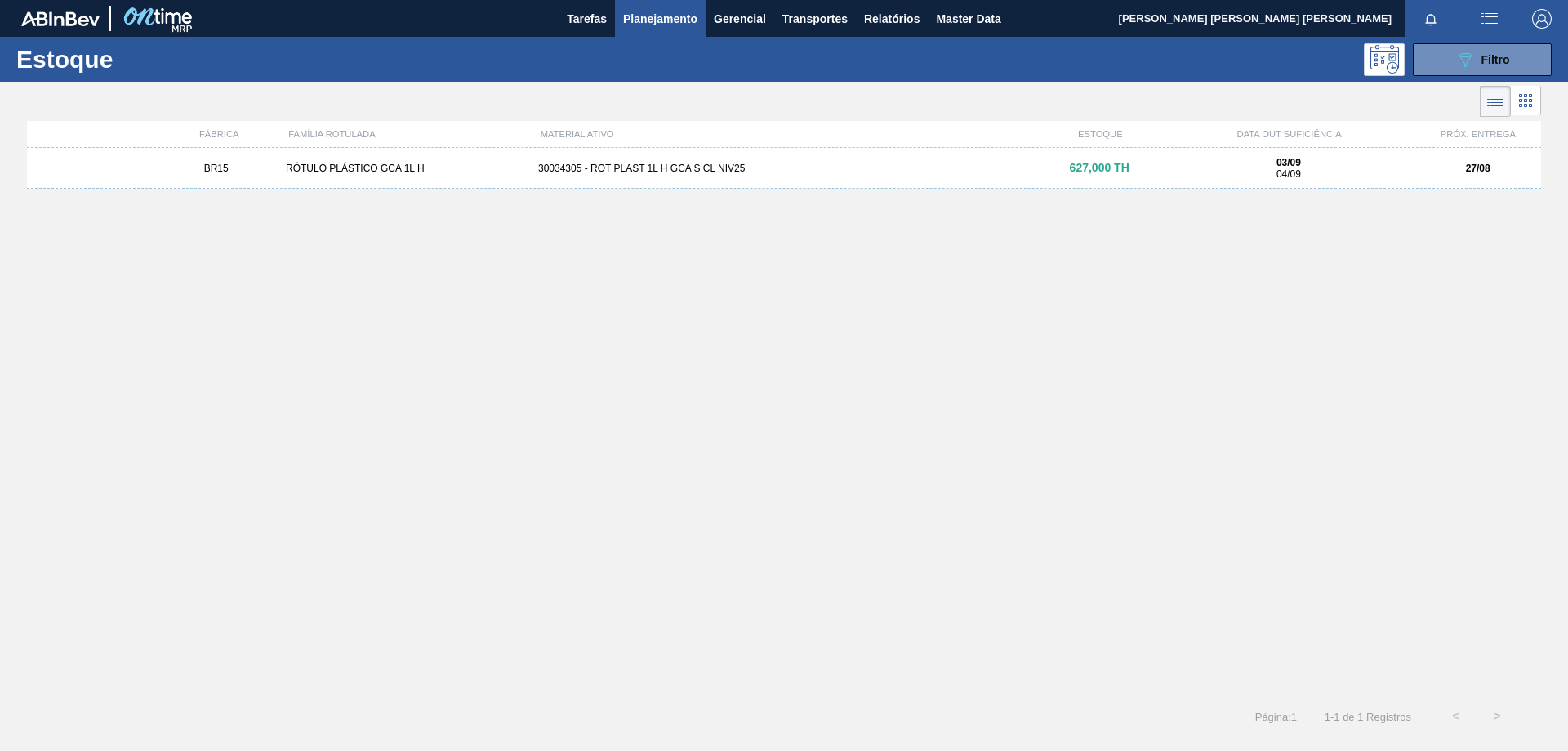
click at [683, 169] on div "30034305 - ROT PLAST 1L H GCA S CL NIV25" at bounding box center [784, 168] width 504 height 12
